Goal: Task Accomplishment & Management: Complete application form

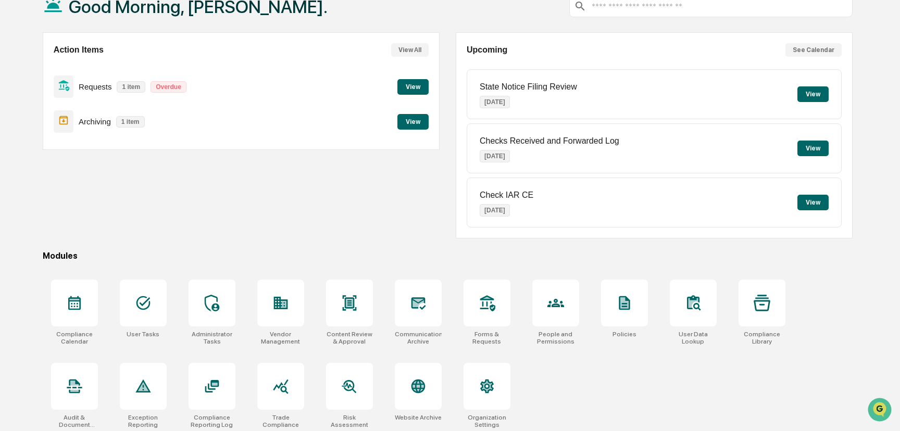
scroll to position [73, 0]
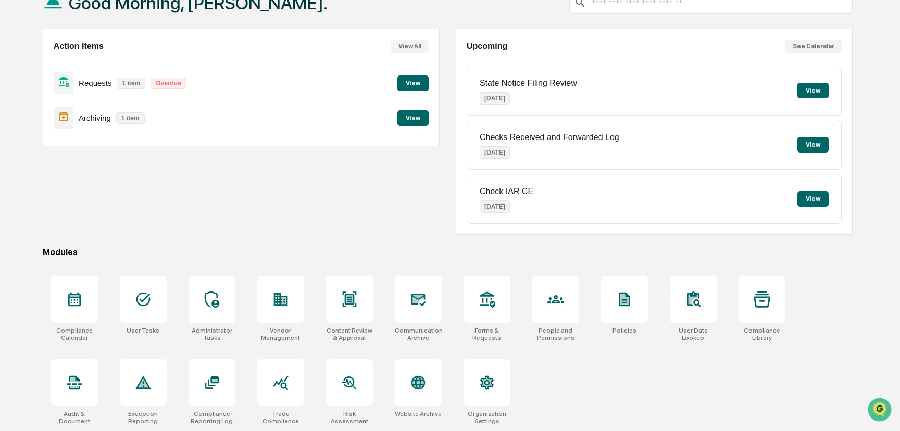
click at [415, 81] on button "View" at bounding box center [412, 84] width 31 height 16
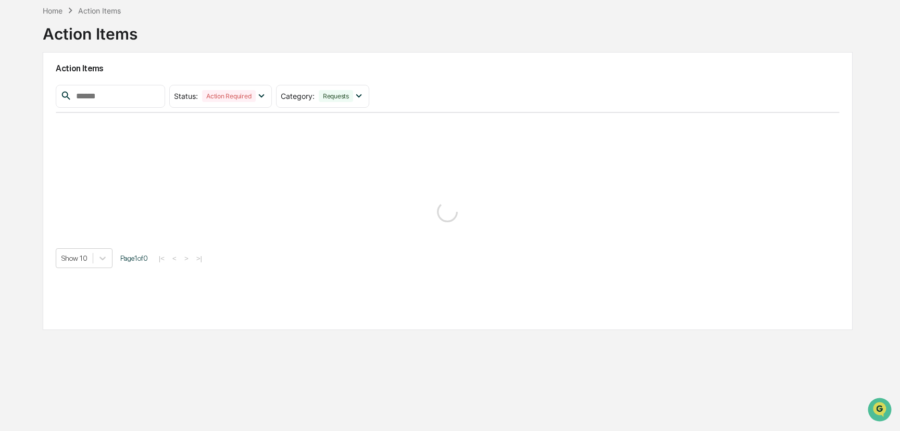
scroll to position [49, 0]
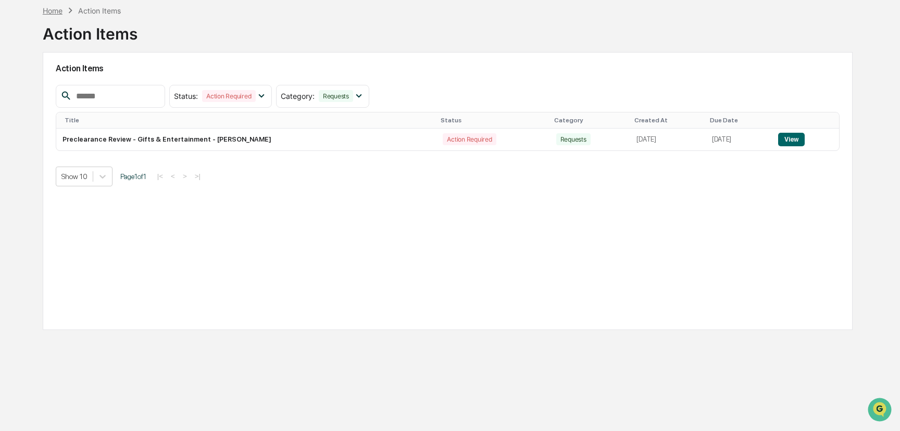
click at [54, 13] on div "Home" at bounding box center [53, 10] width 20 height 9
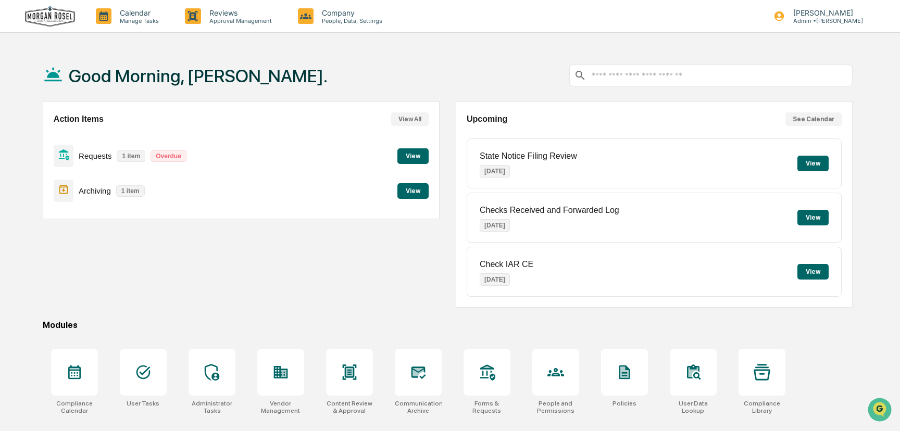
click at [418, 151] on button "View" at bounding box center [412, 156] width 31 height 16
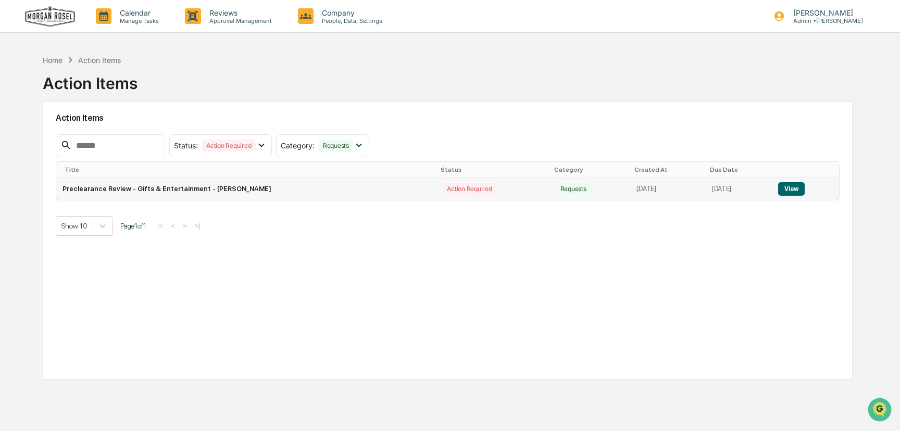
click at [798, 193] on button "View" at bounding box center [791, 189] width 27 height 14
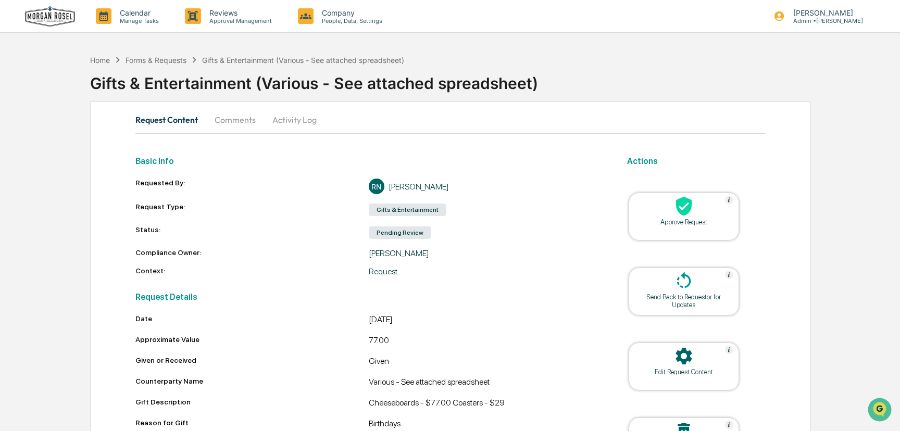
click at [701, 197] on div at bounding box center [684, 207] width 104 height 22
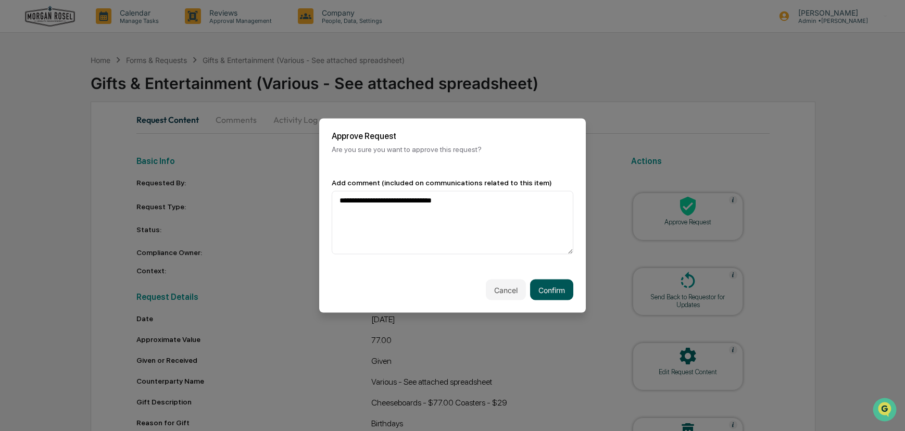
type textarea "**********"
click at [556, 283] on button "Confirm" at bounding box center [551, 290] width 43 height 21
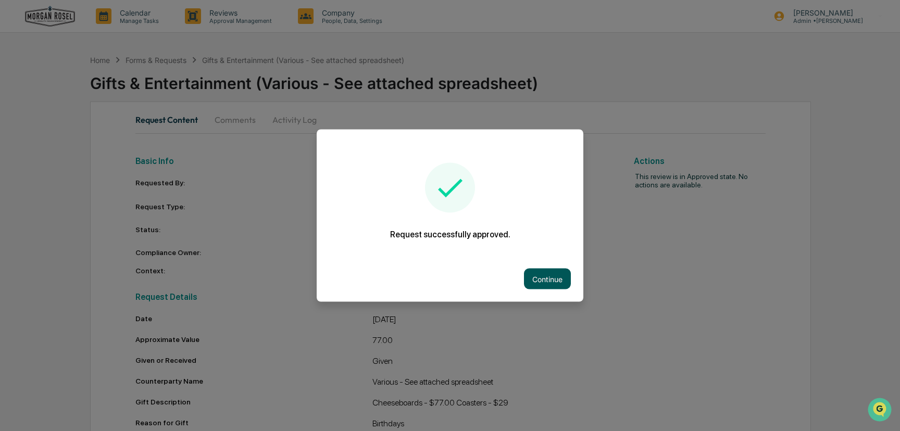
click at [540, 273] on button "Continue" at bounding box center [547, 279] width 47 height 21
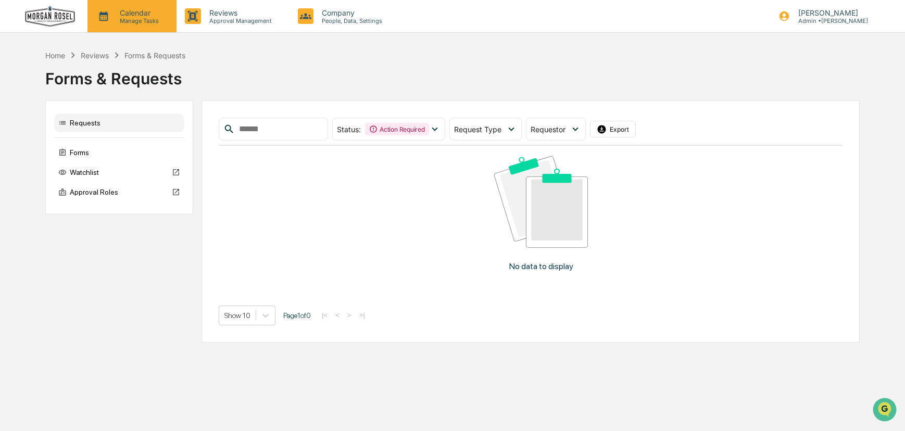
click at [137, 18] on p "Manage Tasks" at bounding box center [137, 20] width 53 height 7
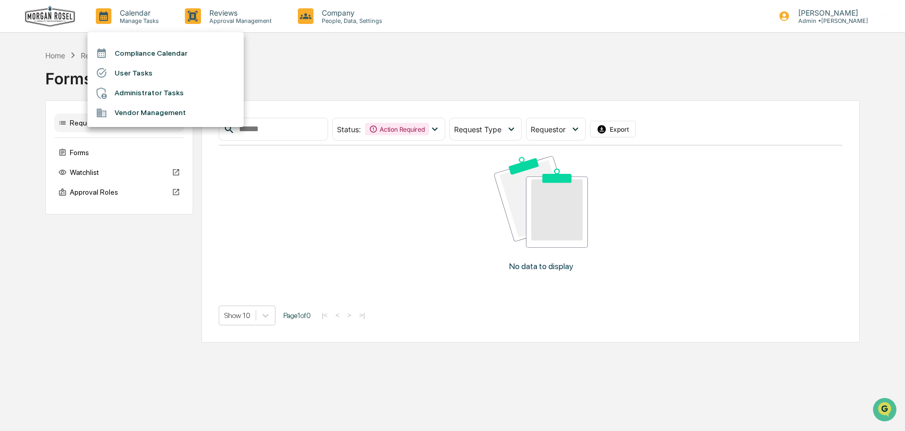
click at [58, 56] on div at bounding box center [452, 215] width 905 height 431
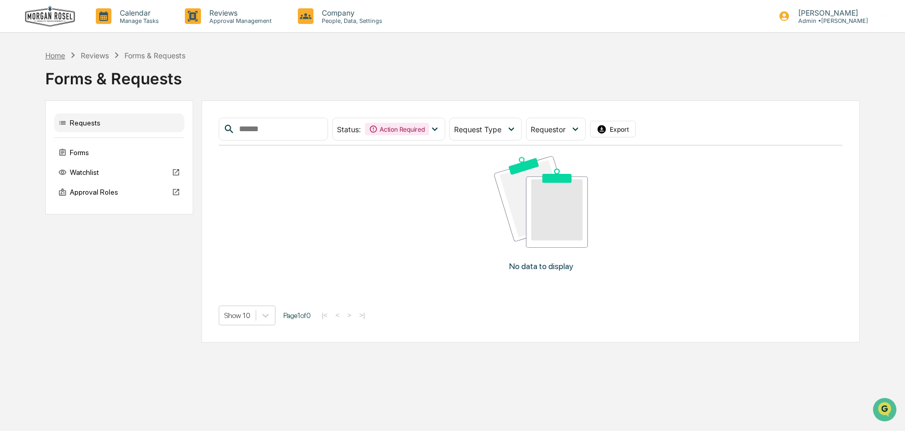
click at [58, 55] on div "Home" at bounding box center [55, 55] width 20 height 9
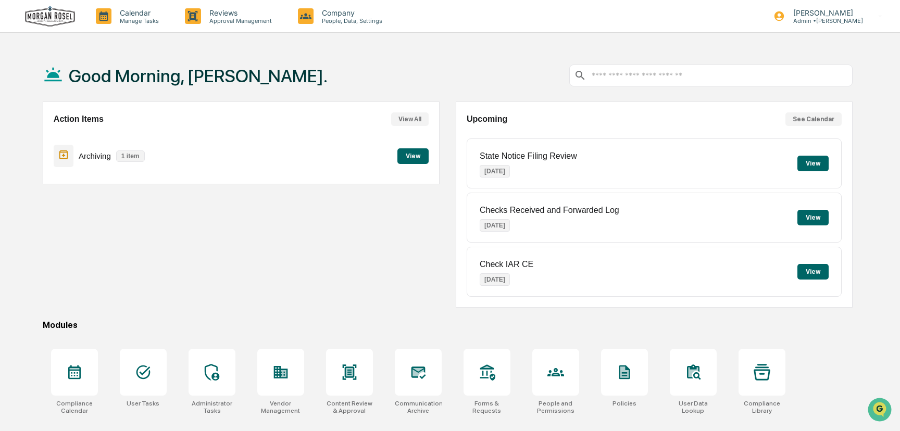
click at [404, 157] on button "View" at bounding box center [412, 156] width 31 height 16
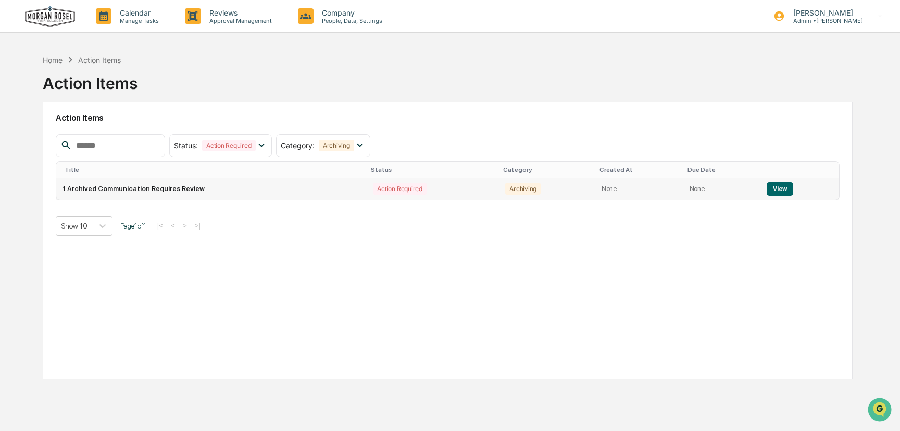
click at [775, 186] on button "View" at bounding box center [780, 189] width 27 height 14
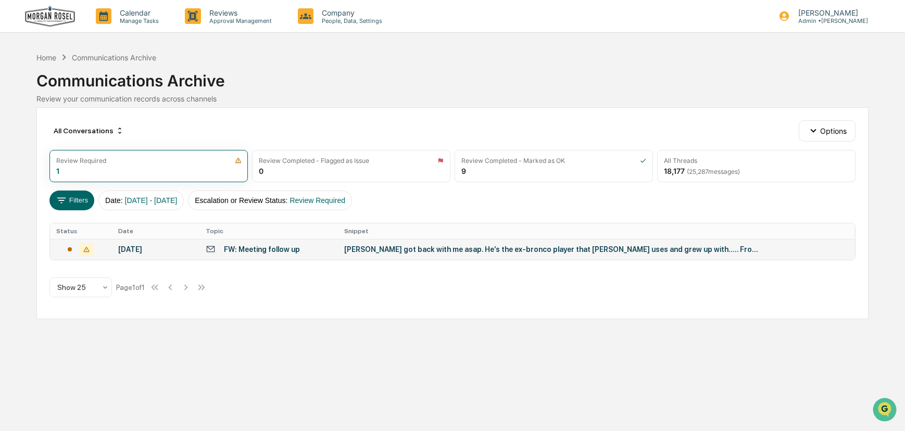
click at [516, 250] on div "[PERSON_NAME] got back with me asap. He’s the ex-bronco player that [PERSON_NAM…" at bounding box center [552, 249] width 417 height 8
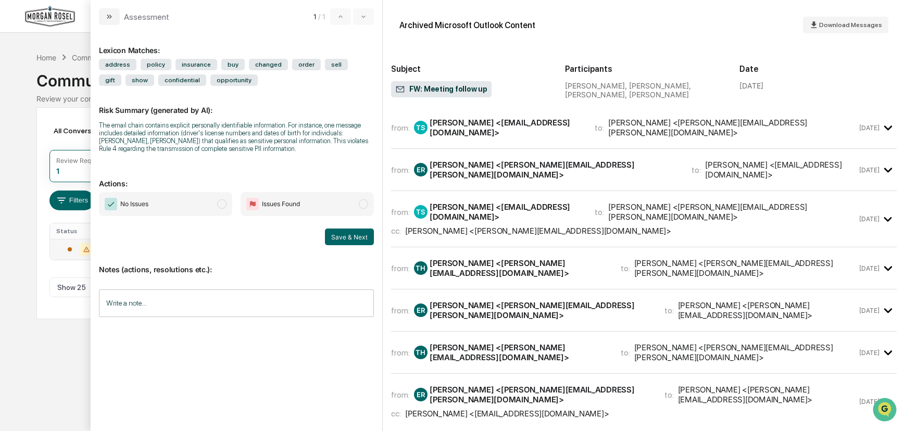
click at [883, 126] on icon "modal" at bounding box center [888, 127] width 17 height 17
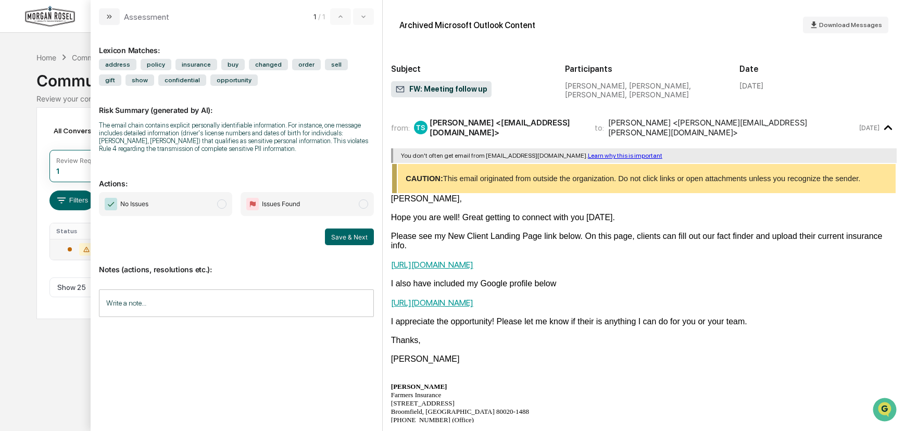
click at [884, 126] on icon "modal" at bounding box center [888, 128] width 8 height 5
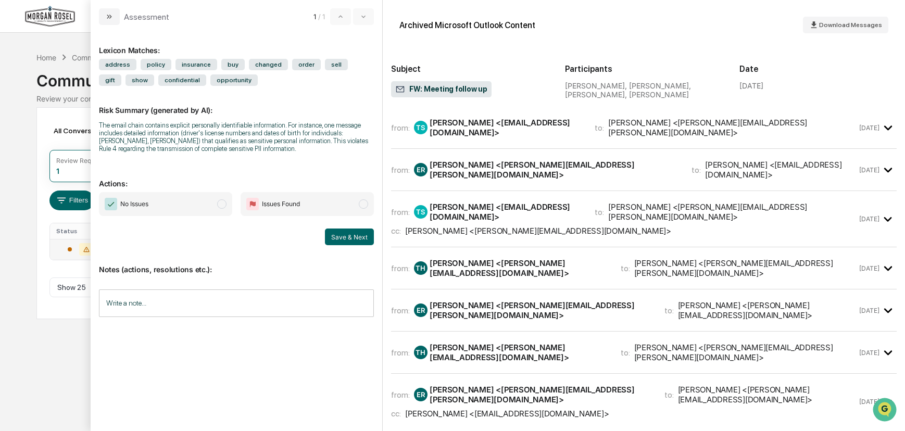
click at [880, 167] on icon "modal" at bounding box center [888, 169] width 17 height 17
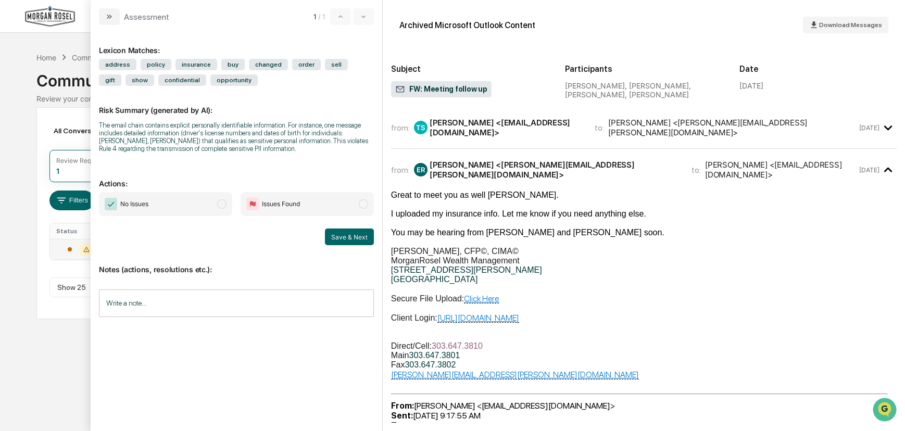
click at [880, 166] on icon "modal" at bounding box center [888, 169] width 17 height 17
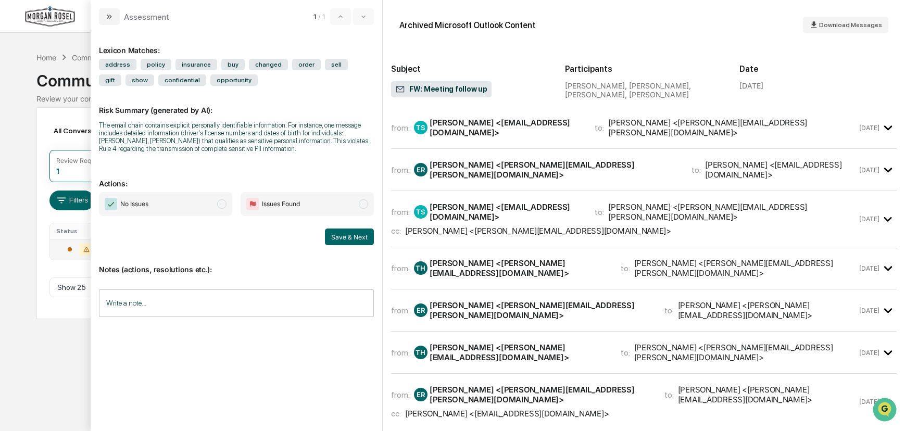
click at [880, 211] on icon "modal" at bounding box center [888, 219] width 17 height 17
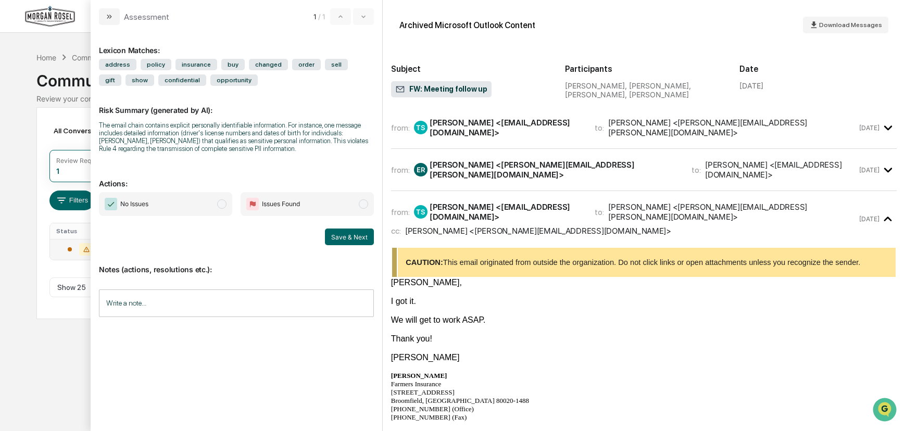
click at [880, 211] on icon "modal" at bounding box center [888, 219] width 17 height 17
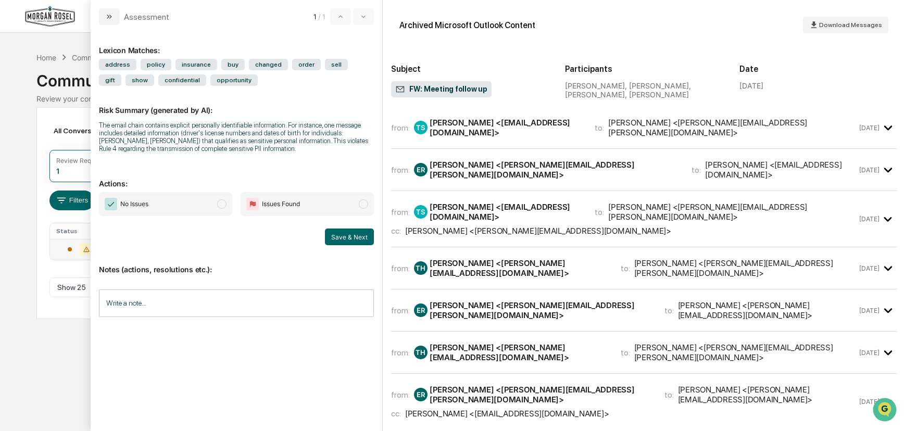
click at [884, 266] on icon "modal" at bounding box center [888, 268] width 8 height 5
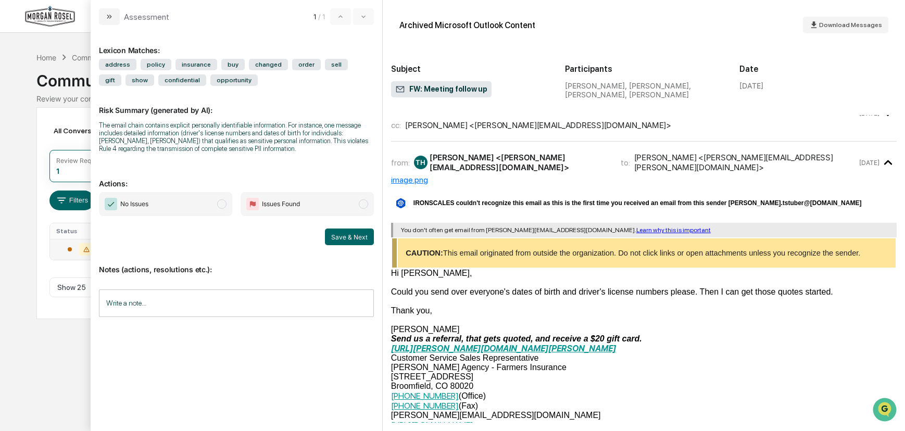
scroll to position [104, 0]
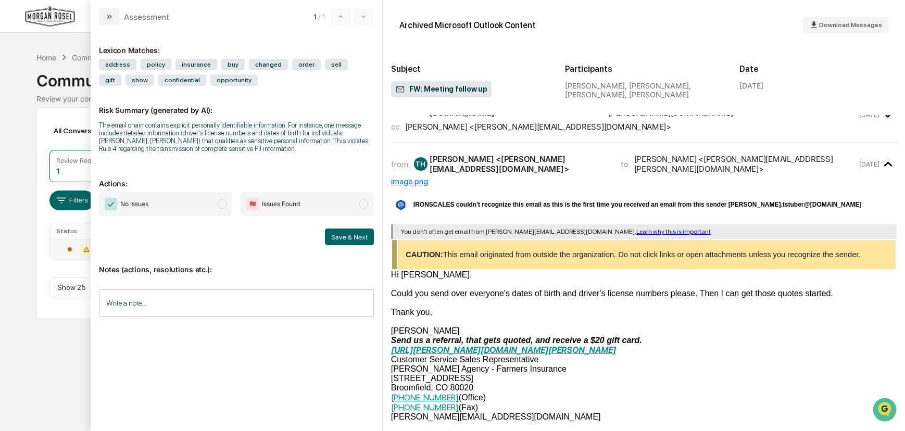
click at [880, 156] on icon "modal" at bounding box center [888, 164] width 17 height 17
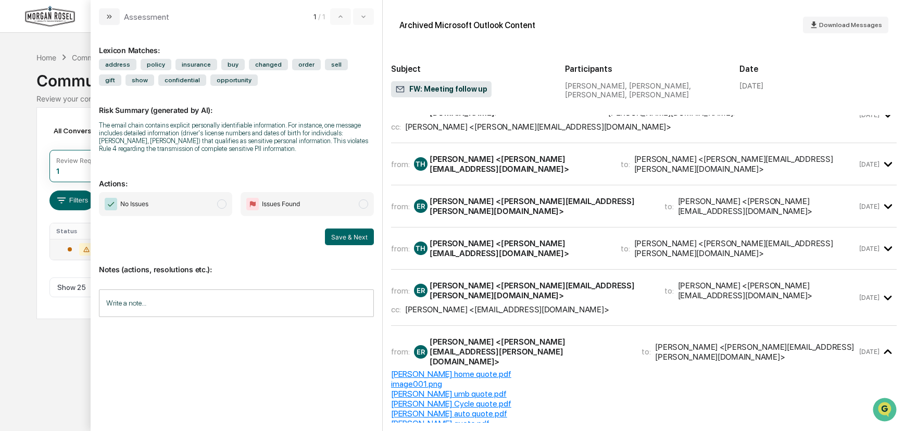
click at [884, 204] on icon "modal" at bounding box center [888, 206] width 8 height 5
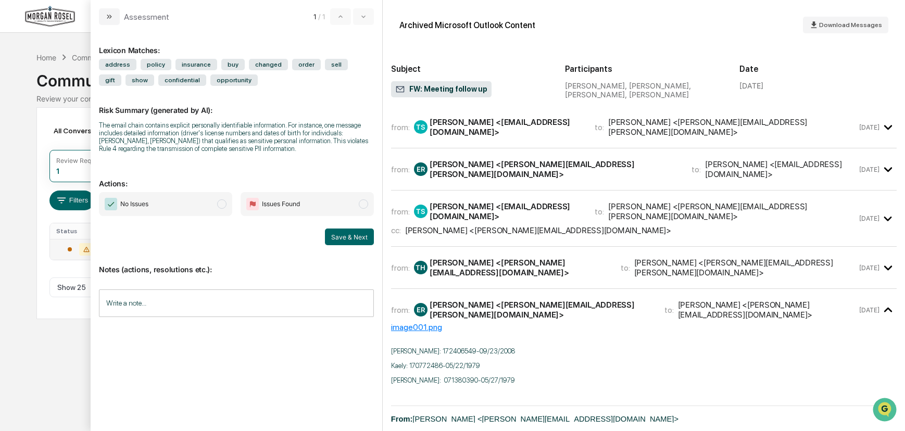
scroll to position [0, 0]
click at [885, 260] on icon "modal" at bounding box center [888, 268] width 17 height 17
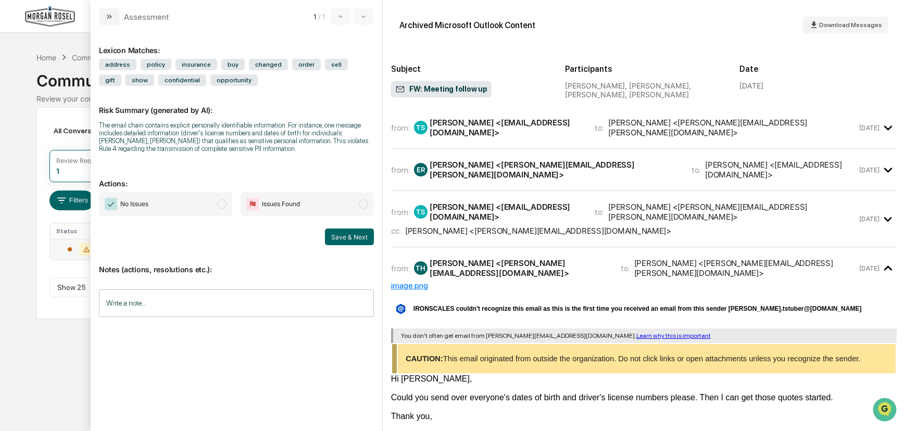
click at [884, 266] on icon "modal" at bounding box center [888, 268] width 8 height 5
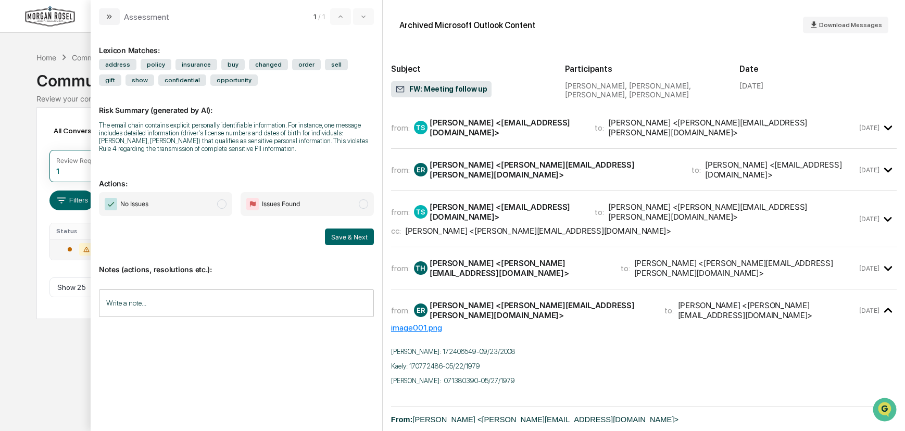
click at [884, 302] on icon "modal" at bounding box center [888, 310] width 17 height 17
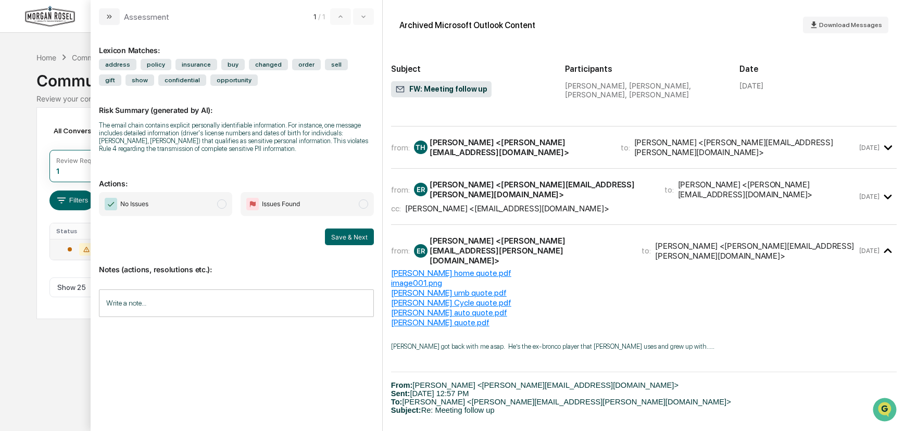
scroll to position [208, 0]
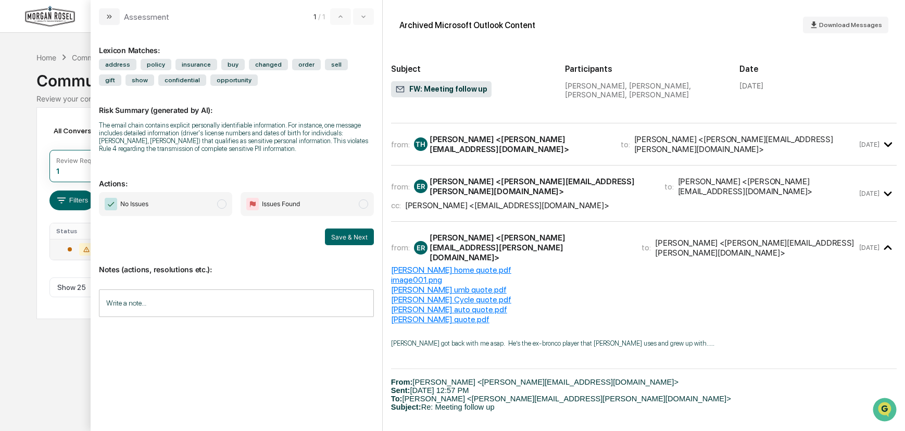
click at [431, 305] on div "[PERSON_NAME] auto quote.pdf" at bounding box center [644, 310] width 506 height 10
click at [883, 240] on icon "modal" at bounding box center [888, 248] width 17 height 17
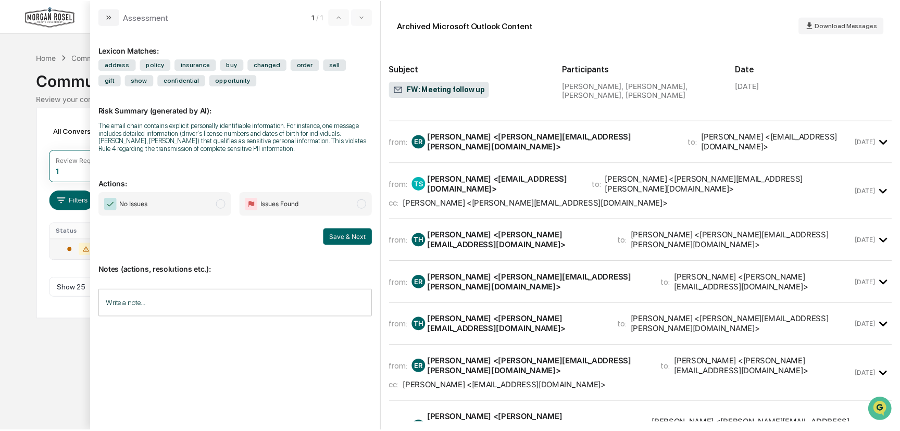
scroll to position [0, 0]
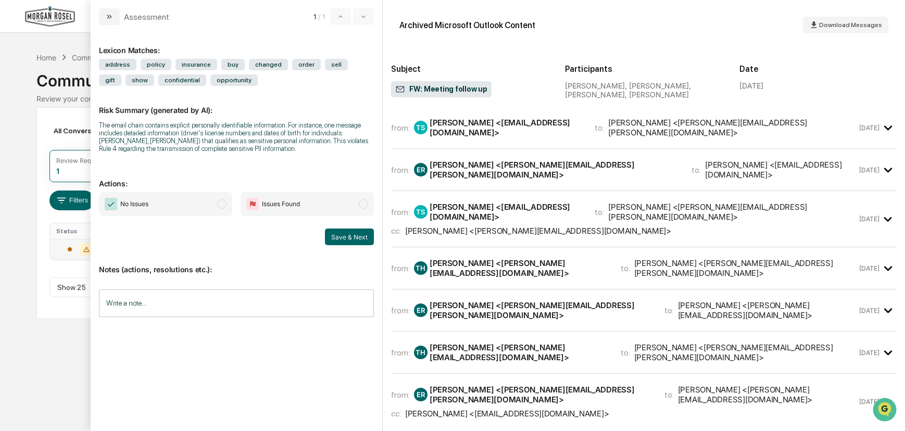
click at [68, 40] on div "Calendar Manage Tasks Reviews Approval Management Company People, Data, Setting…" at bounding box center [452, 215] width 905 height 431
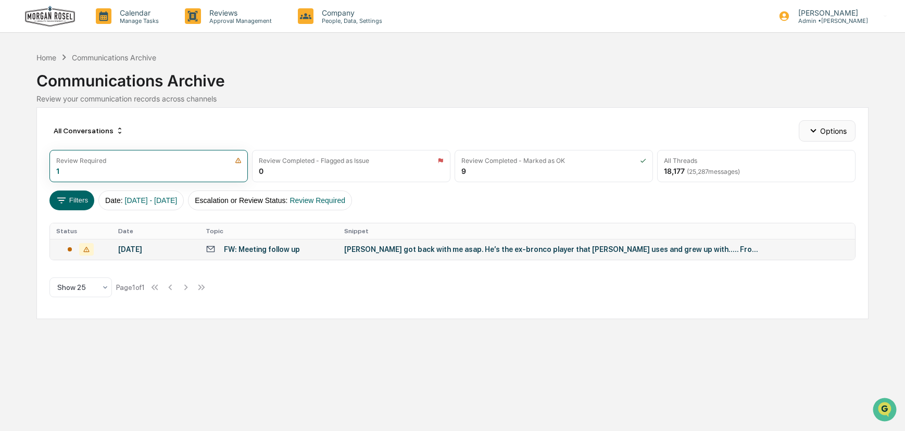
click at [837, 131] on button "Options" at bounding box center [827, 130] width 57 height 21
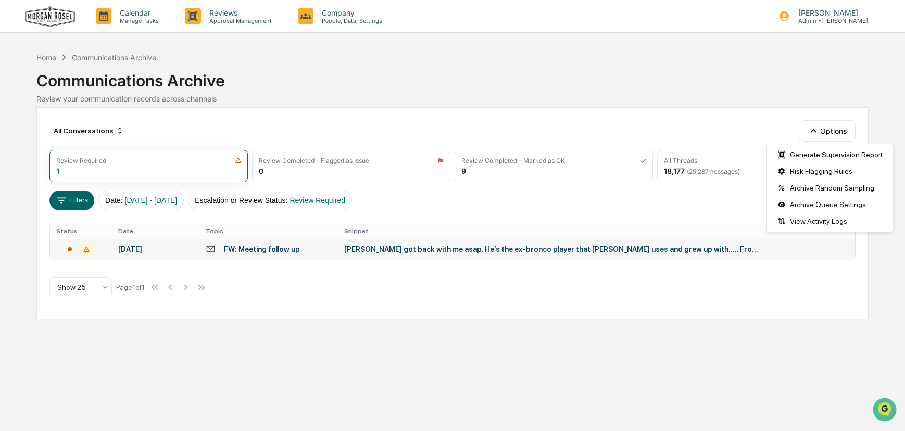
click at [734, 123] on div "All Conversations Options" at bounding box center [452, 130] width 807 height 21
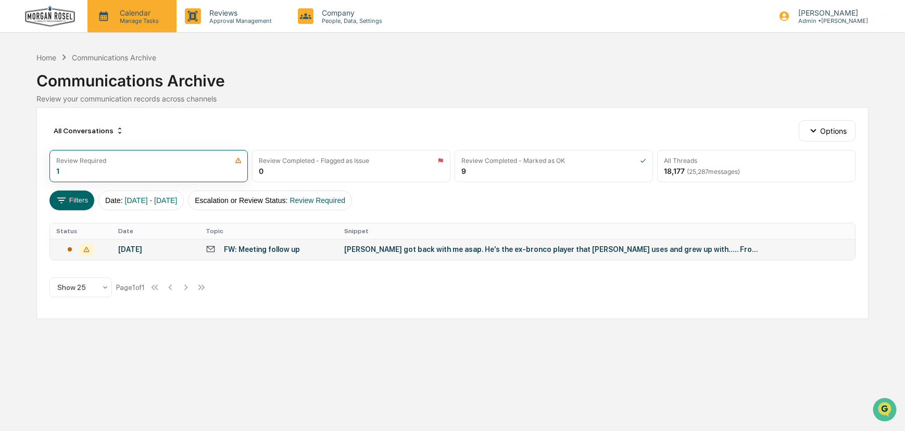
click at [136, 16] on p "Calendar" at bounding box center [137, 12] width 53 height 9
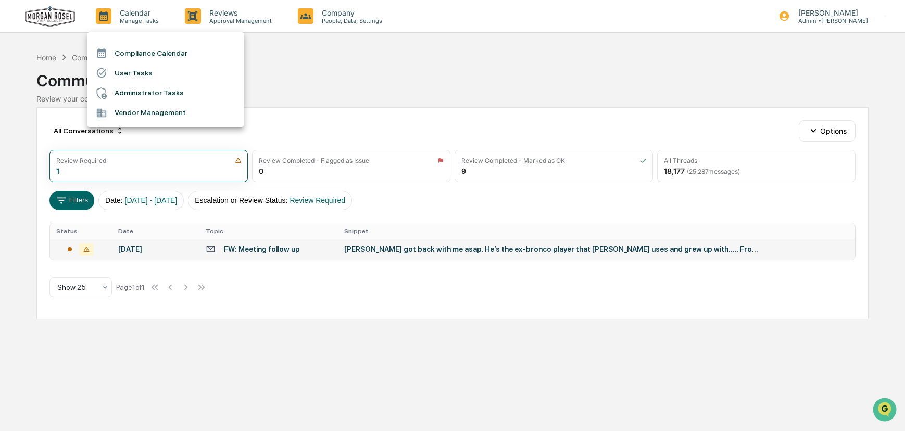
click at [48, 56] on div at bounding box center [452, 215] width 905 height 431
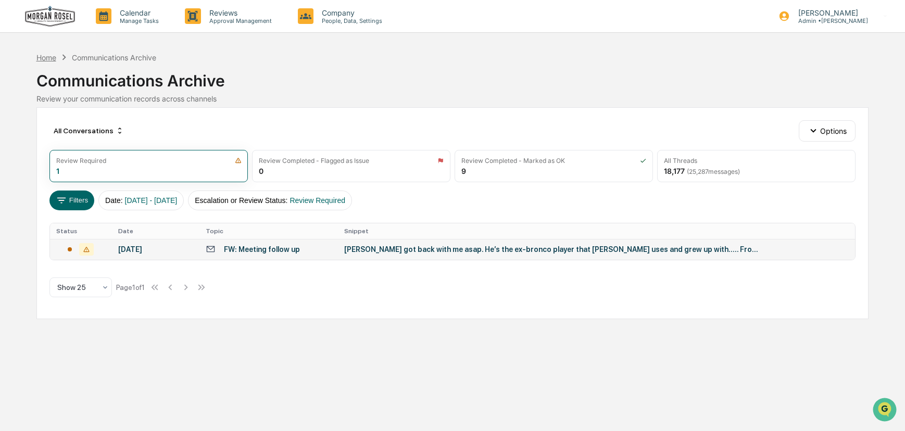
click at [42, 59] on div "Home" at bounding box center [46, 57] width 20 height 9
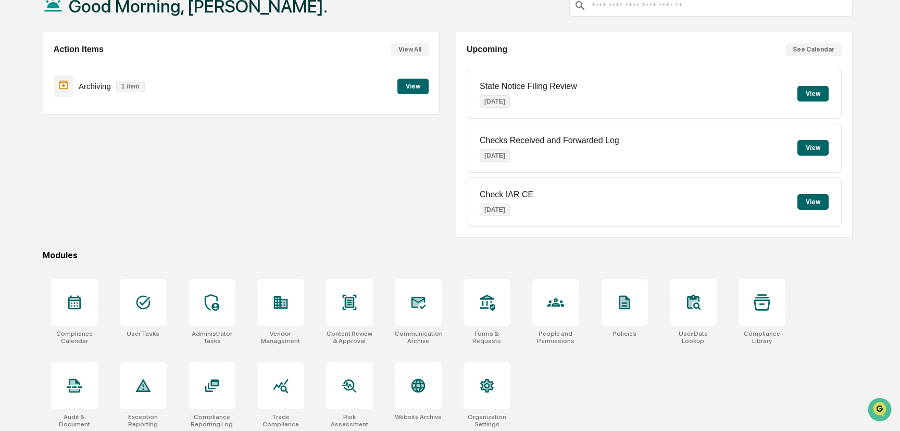
scroll to position [73, 0]
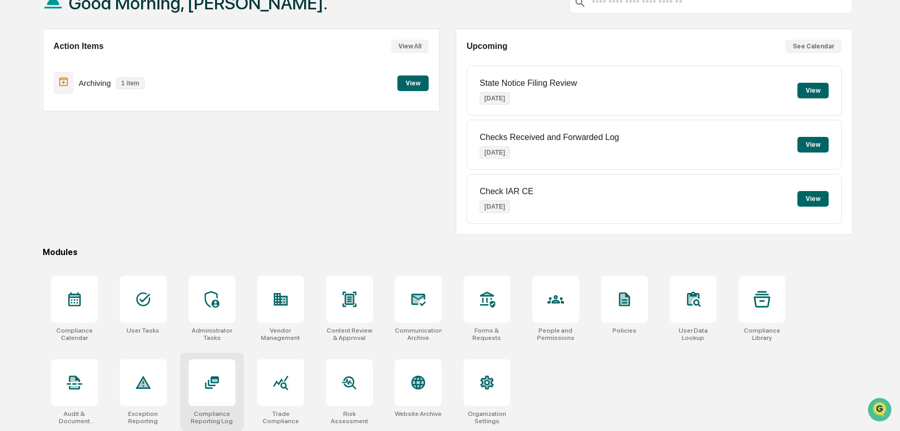
click at [213, 376] on icon at bounding box center [212, 382] width 17 height 17
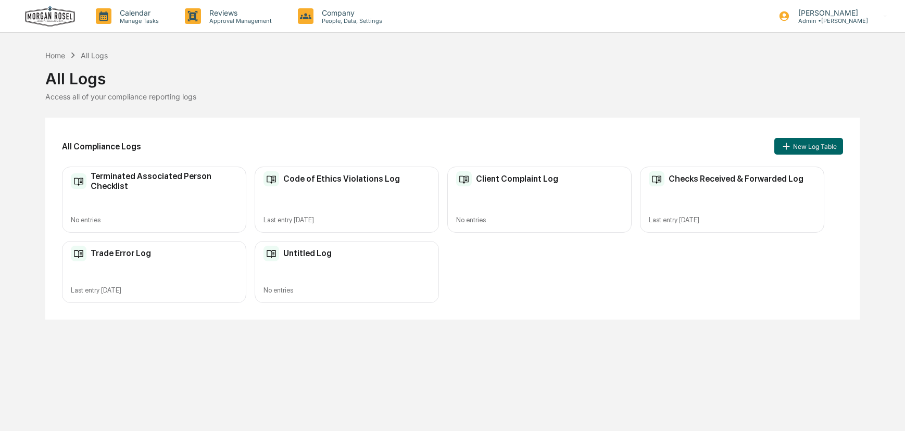
click at [697, 193] on div "Checks Received & Forwarded Log Last entry Aug 28, 2025" at bounding box center [732, 200] width 184 height 66
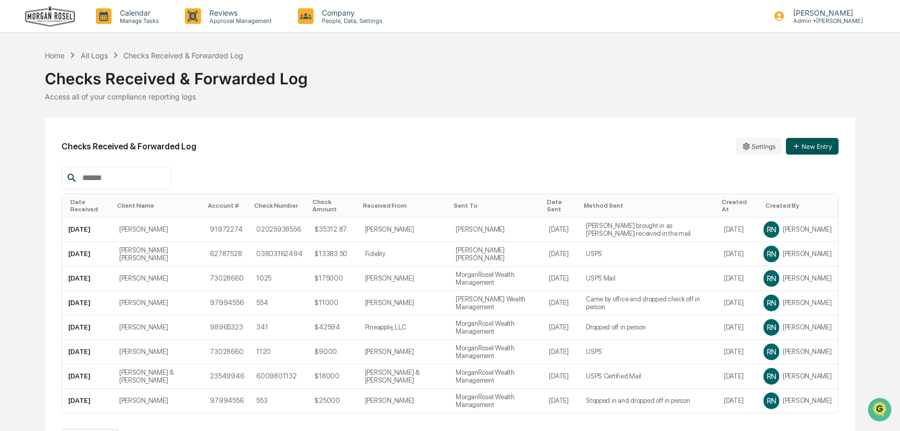
click at [818, 150] on button "New Entry" at bounding box center [812, 146] width 53 height 17
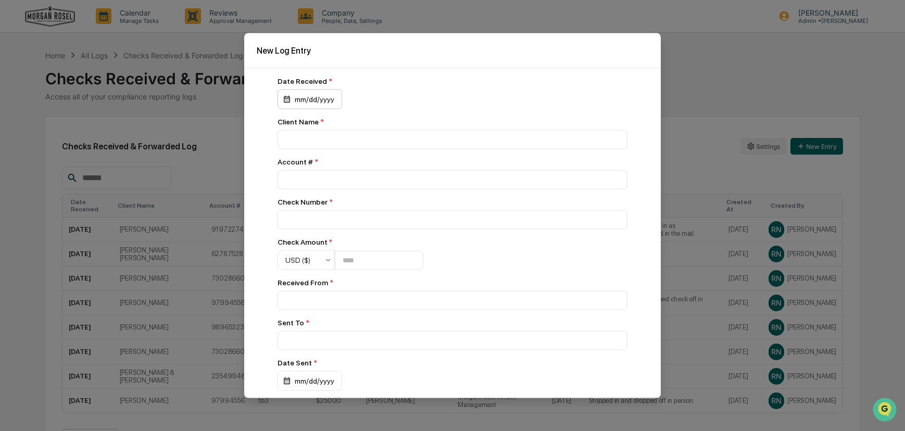
click at [301, 102] on div "mm/dd/yyyy" at bounding box center [310, 100] width 65 height 20
click at [338, 166] on button "2" at bounding box center [340, 168] width 19 height 19
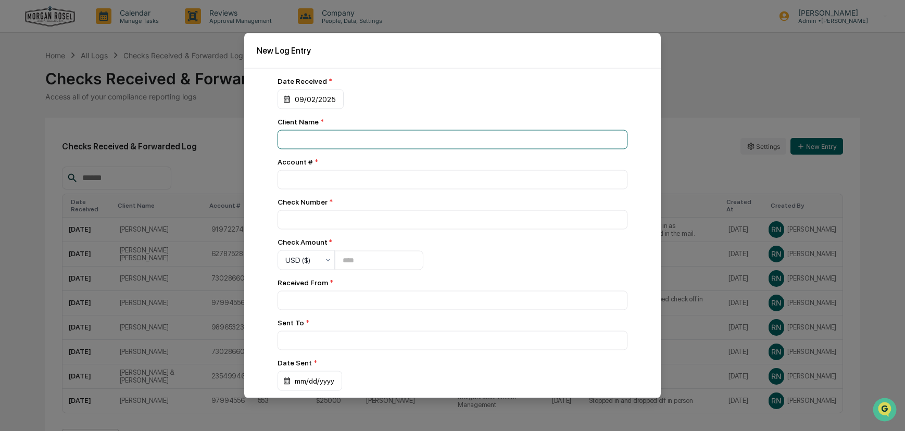
click at [315, 140] on input at bounding box center [453, 139] width 350 height 19
type input "**********"
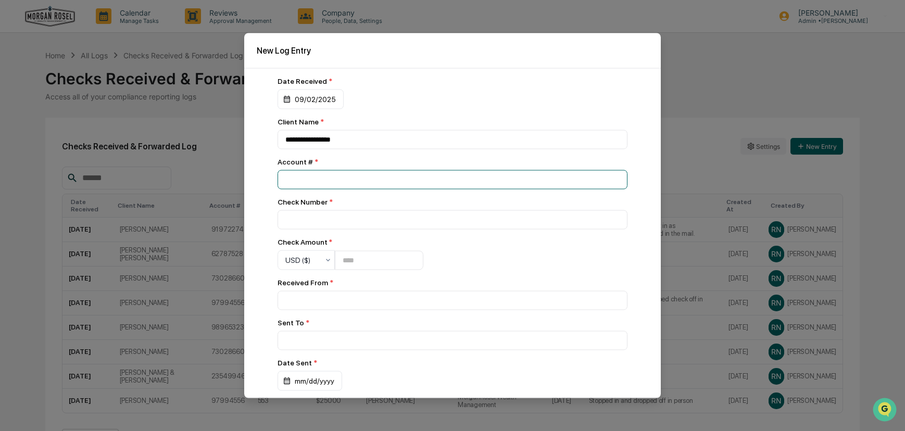
type input "****"
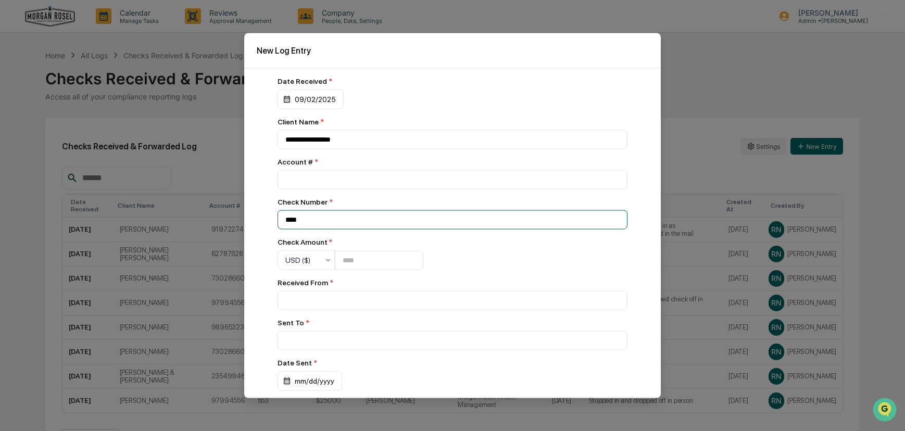
type input "****"
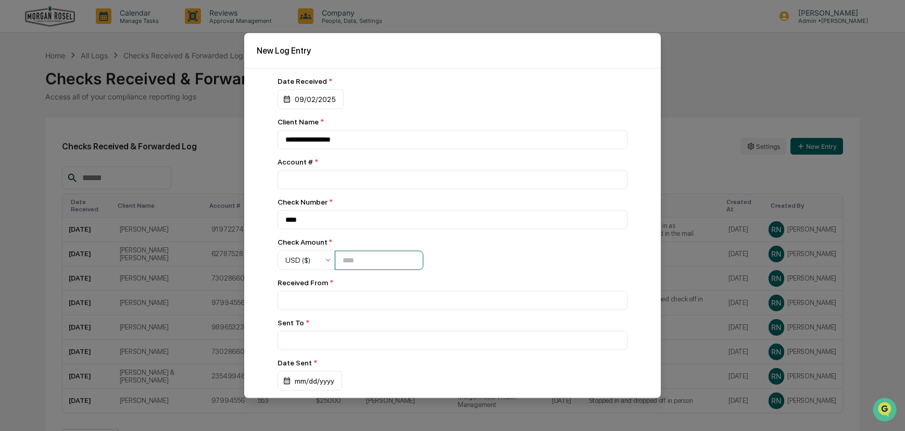
click at [344, 262] on input "number" at bounding box center [379, 259] width 89 height 19
type input "******"
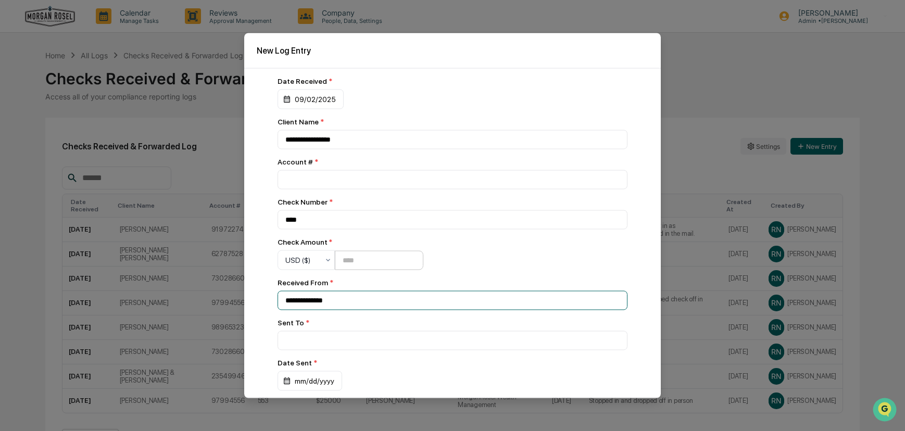
type input "**********"
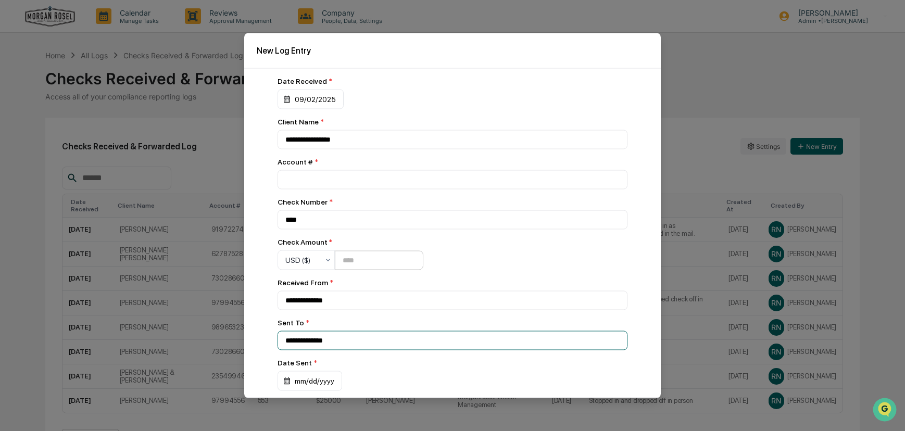
type input "**********"
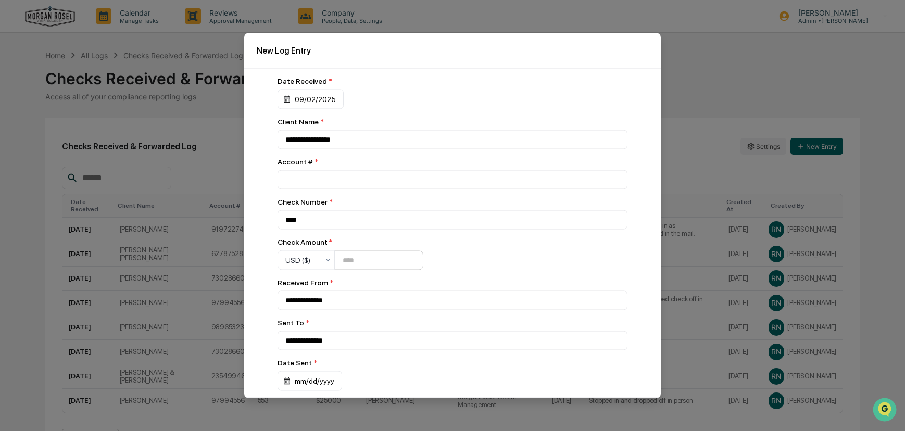
scroll to position [168, 0]
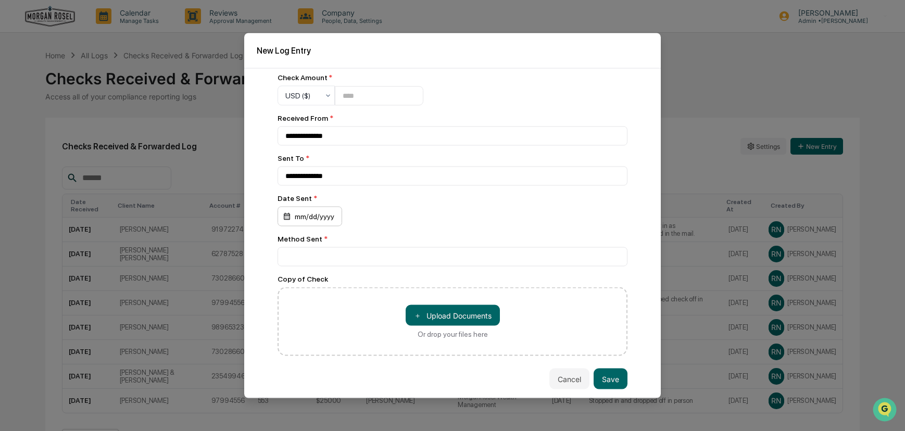
click at [342, 284] on button "2" at bounding box center [340, 285] width 19 height 19
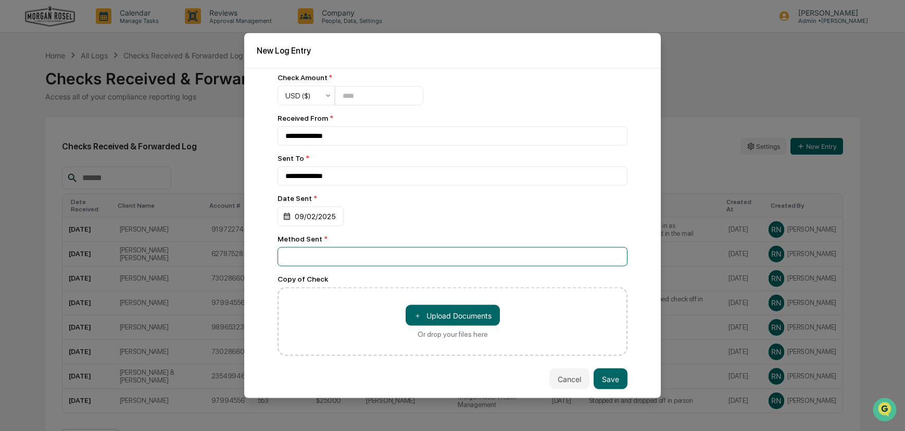
type input "*******"
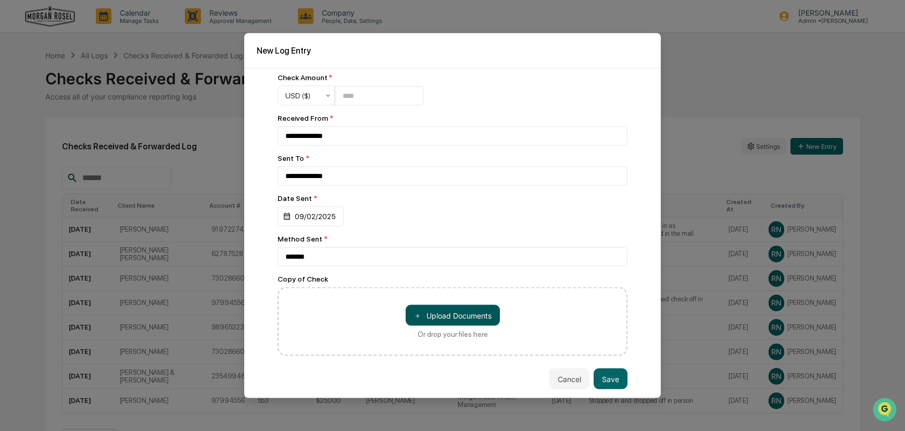
click at [450, 318] on button "＋ Upload Documents" at bounding box center [453, 315] width 94 height 21
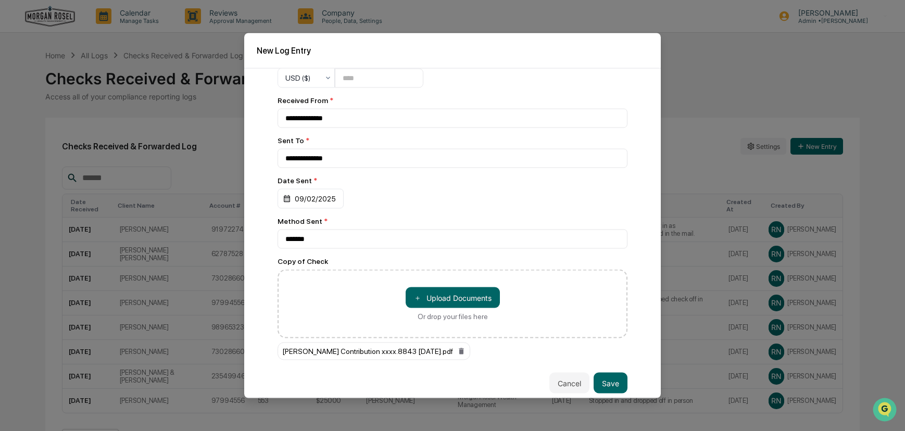
scroll to position [190, 0]
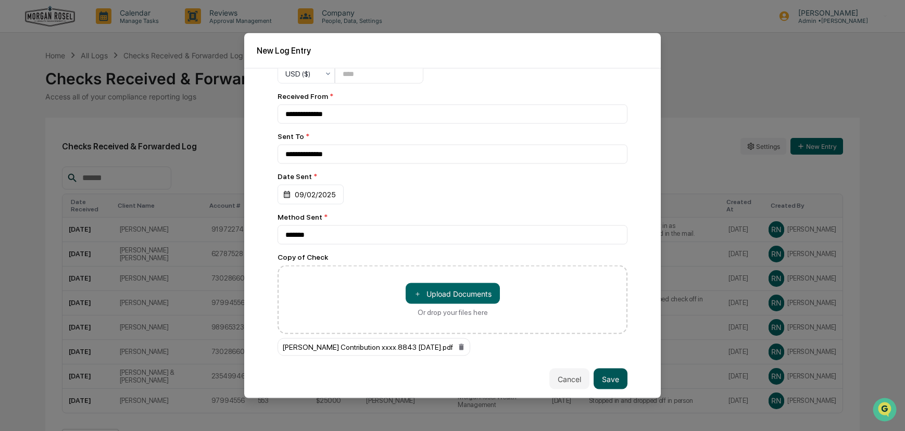
click at [608, 377] on button "Save" at bounding box center [611, 379] width 34 height 21
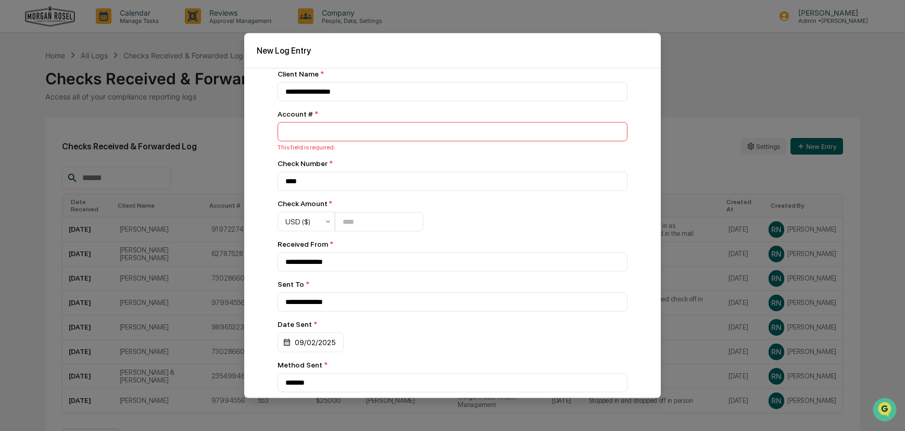
scroll to position [43, 0]
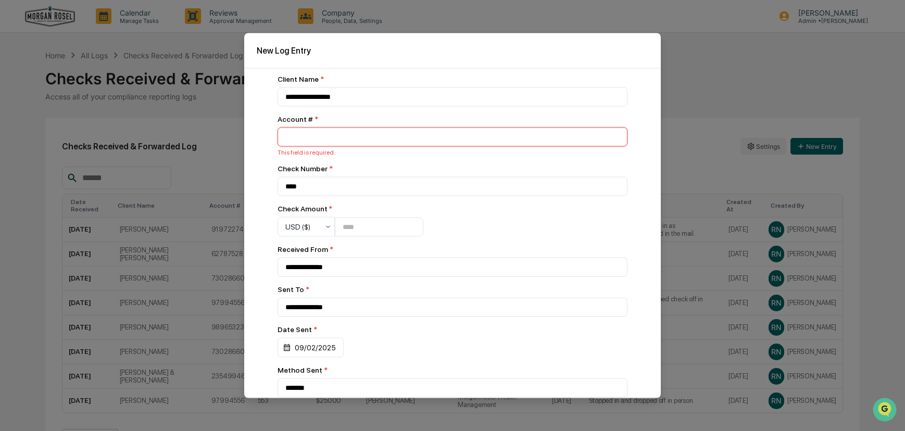
click at [306, 138] on input "number" at bounding box center [453, 137] width 350 height 19
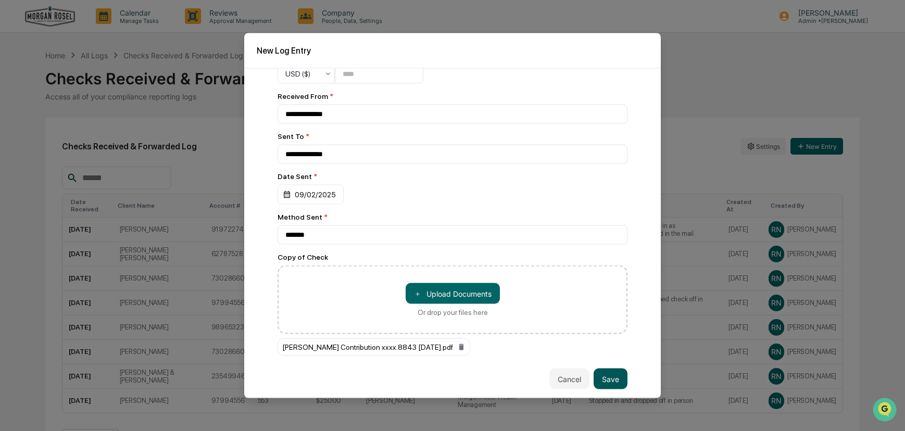
type input "********"
click at [607, 370] on button "Save" at bounding box center [611, 379] width 34 height 21
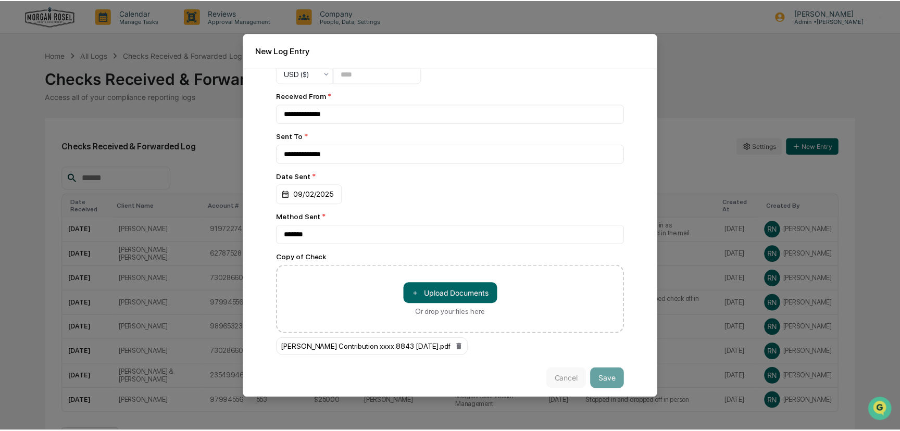
scroll to position [190, 0]
